Goal: Task Accomplishment & Management: Complete application form

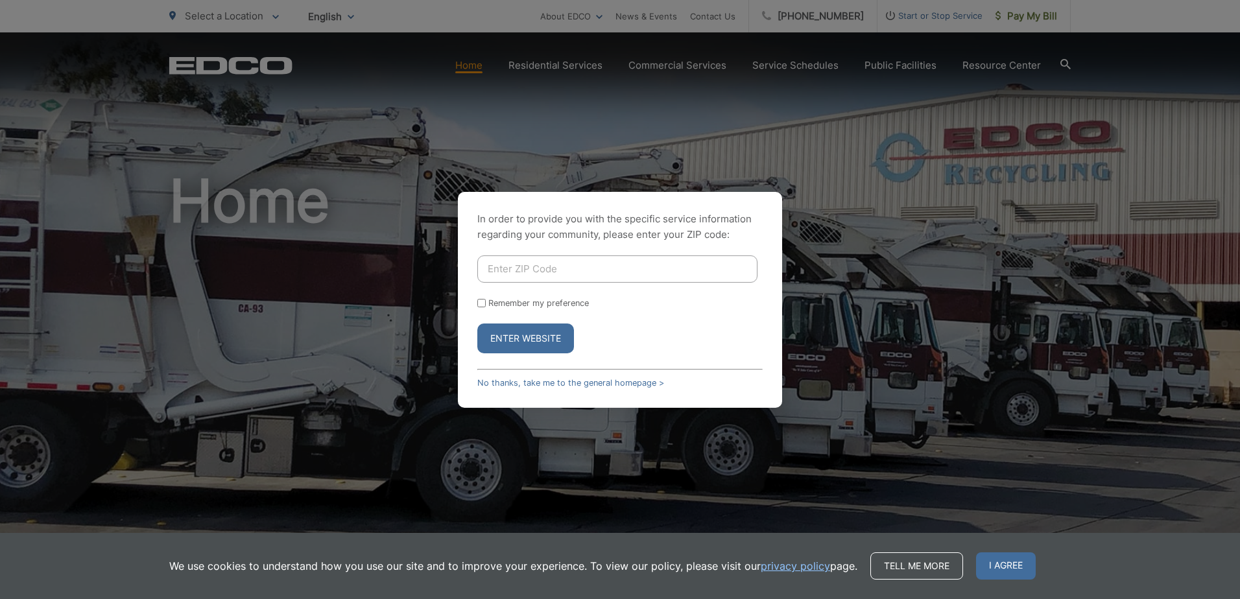
click at [552, 274] on input "Enter ZIP Code" at bounding box center [617, 269] width 280 height 27
click at [639, 282] on input "Enter ZIP Code" at bounding box center [617, 269] width 280 height 27
type input "92082"
click at [477, 324] on button "Enter Website" at bounding box center [525, 339] width 97 height 30
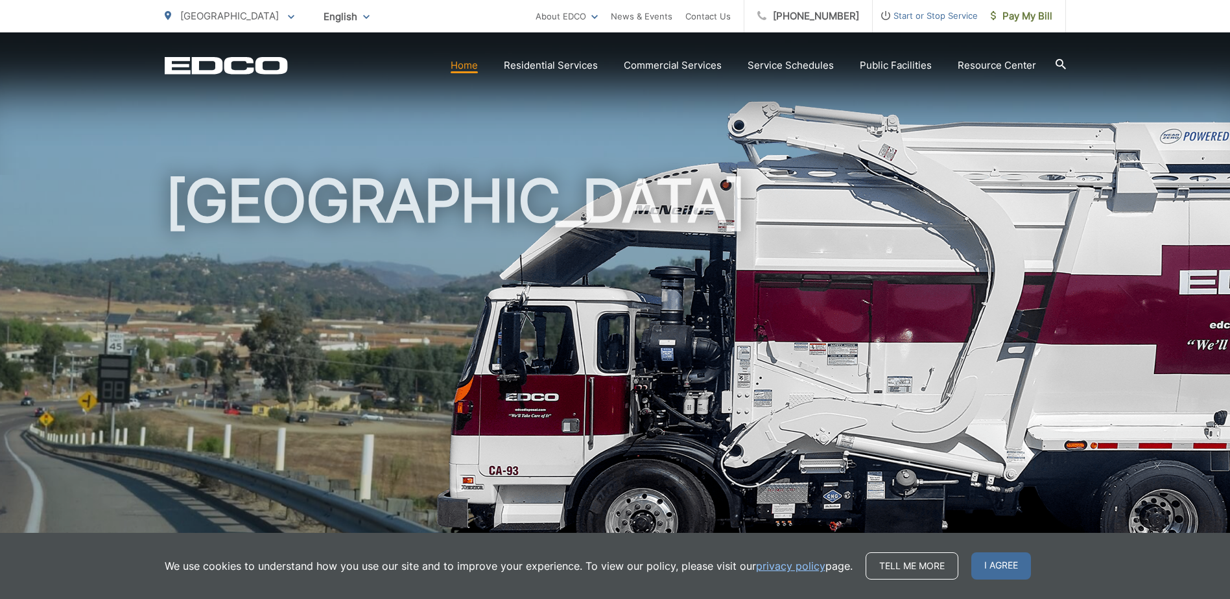
click at [986, 580] on div "We use cookies to understand how you use our site and to improve your experienc…" at bounding box center [615, 566] width 1230 height 66
click at [984, 571] on span "I agree" at bounding box center [1001, 566] width 60 height 27
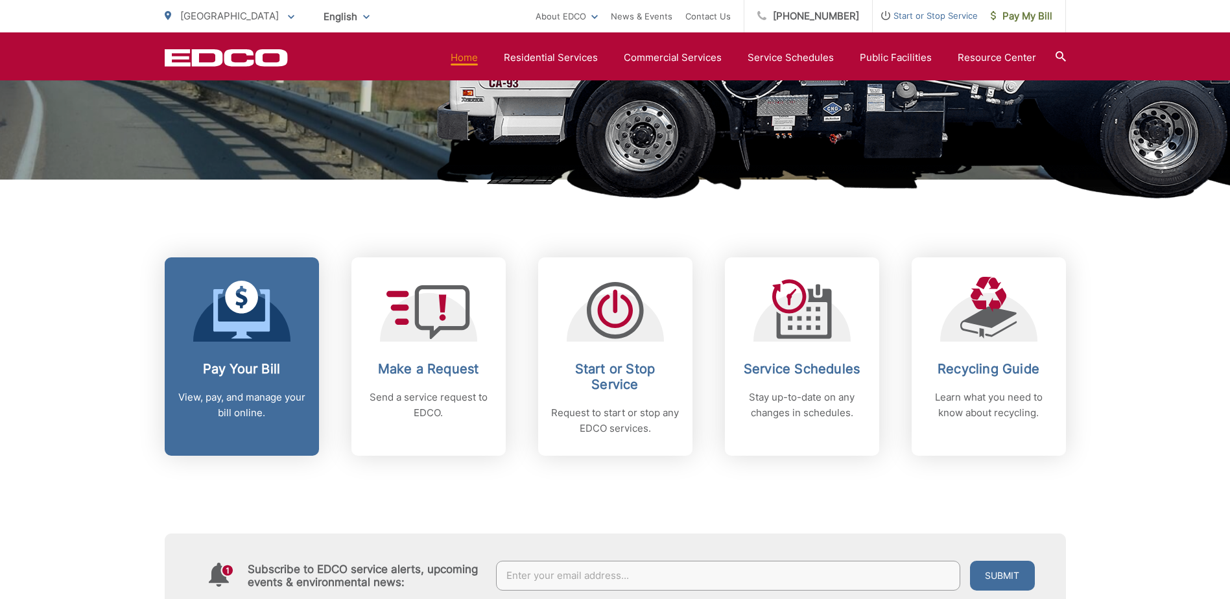
scroll to position [388, 0]
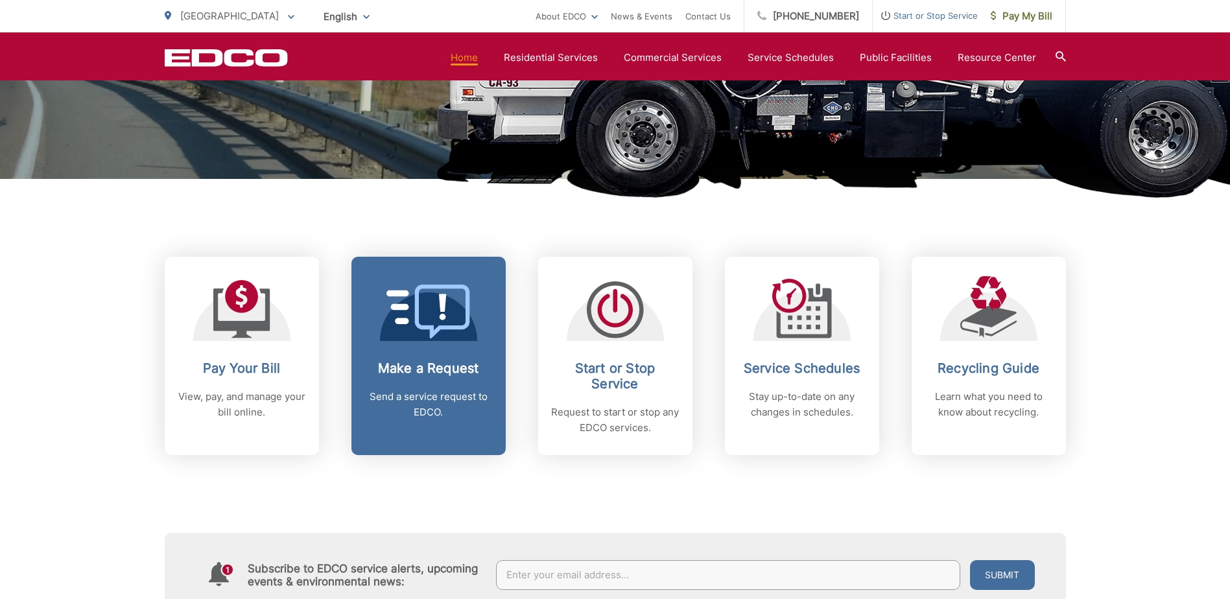
click at [425, 300] on icon at bounding box center [429, 312] width 84 height 54
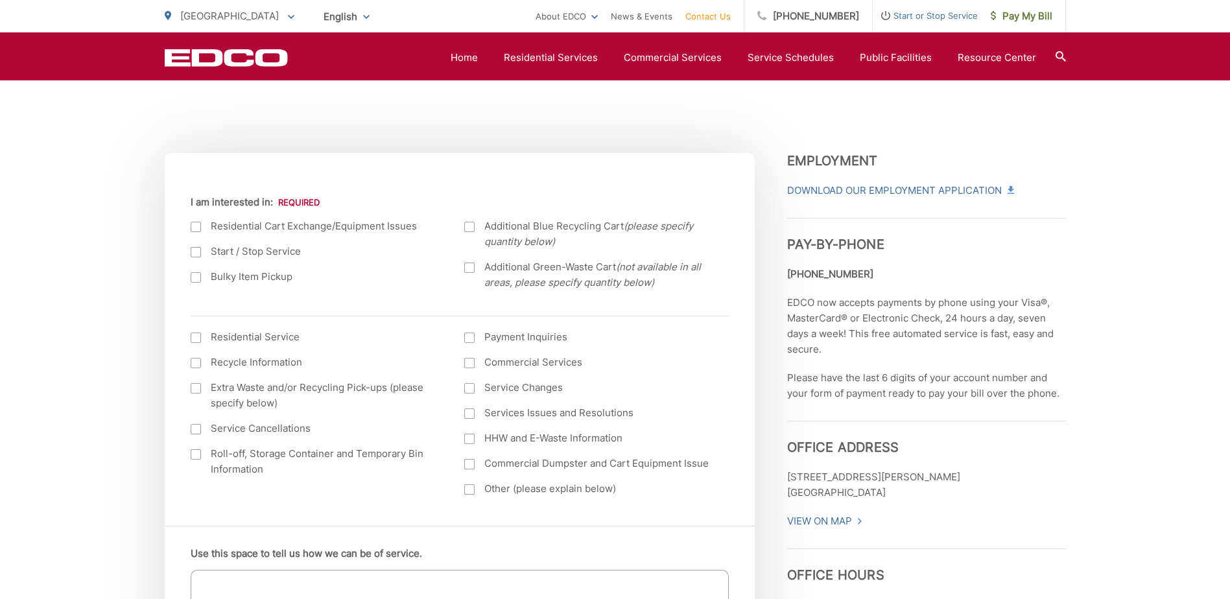
scroll to position [392, 0]
click at [193, 248] on div at bounding box center [196, 251] width 10 height 10
click at [0, 0] on input "Start / Stop Service" at bounding box center [0, 0] width 0 height 0
click at [196, 250] on div at bounding box center [196, 251] width 10 height 10
click at [0, 0] on input "Start / Stop Service" at bounding box center [0, 0] width 0 height 0
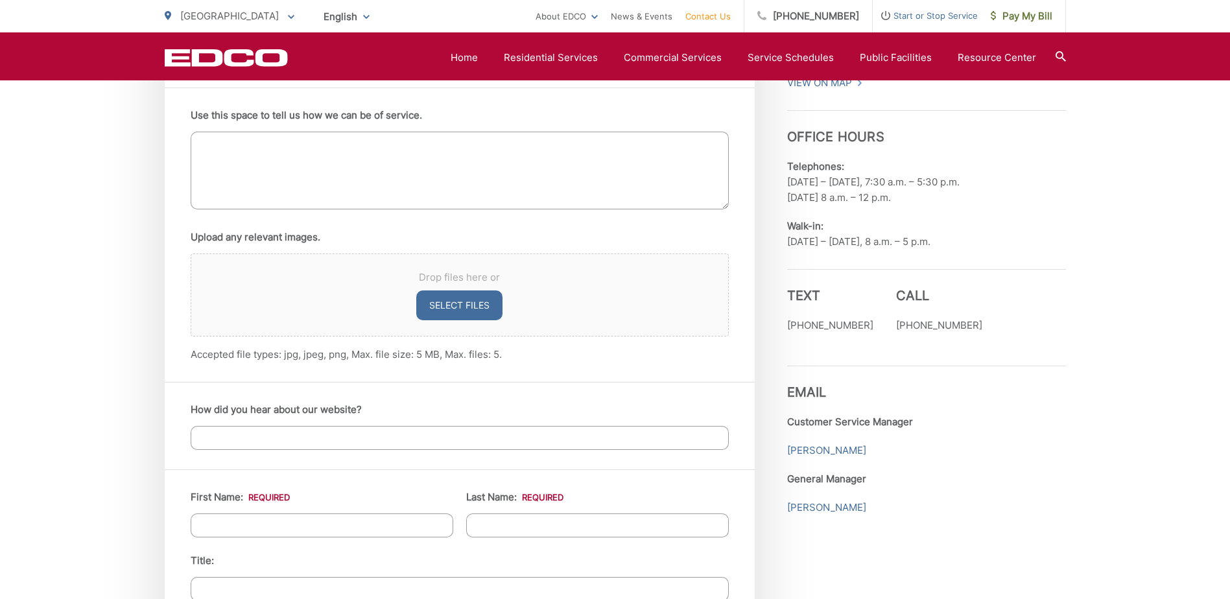
scroll to position [831, 0]
